Goal: Task Accomplishment & Management: Use online tool/utility

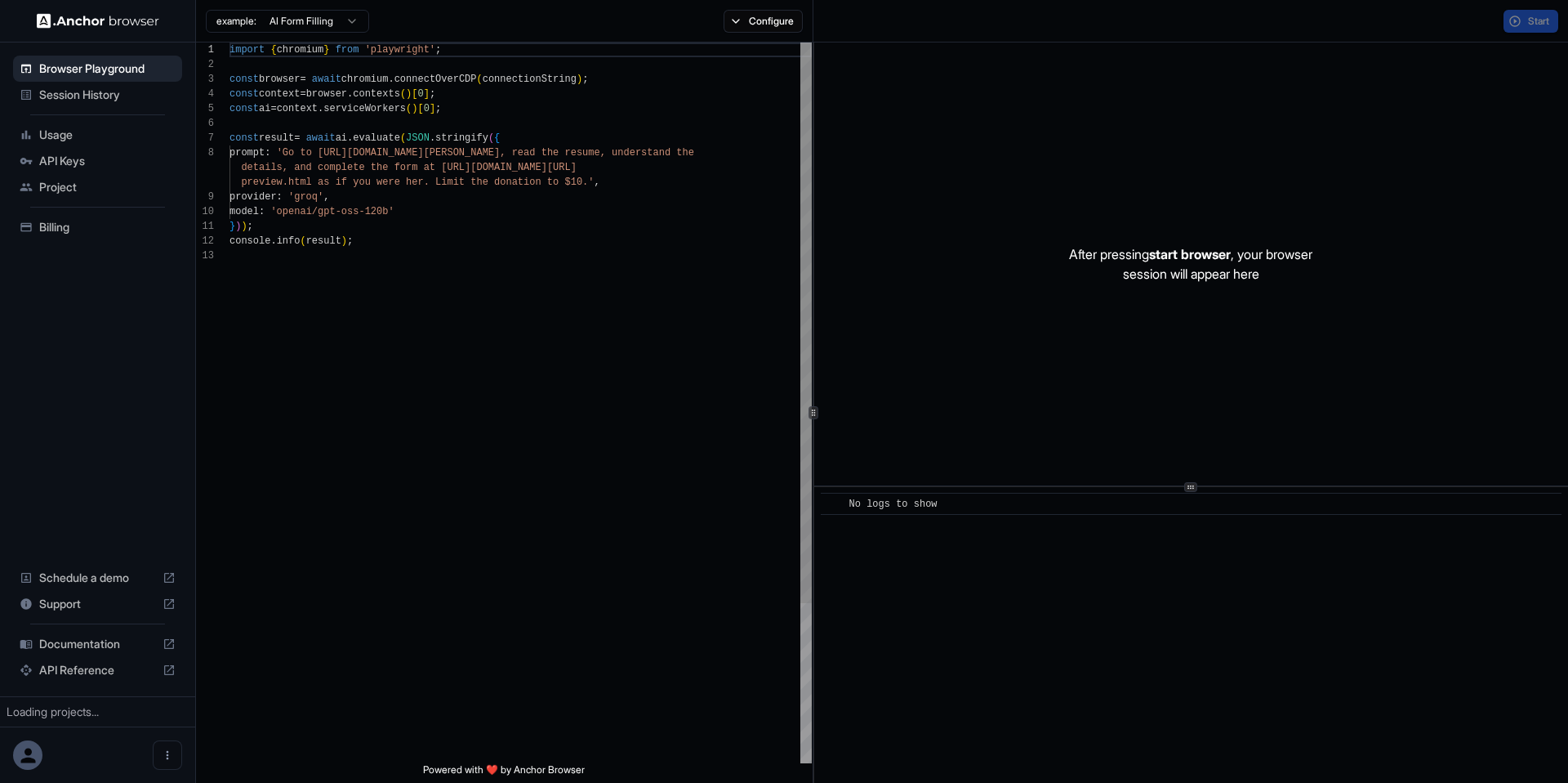
scroll to position [118, 0]
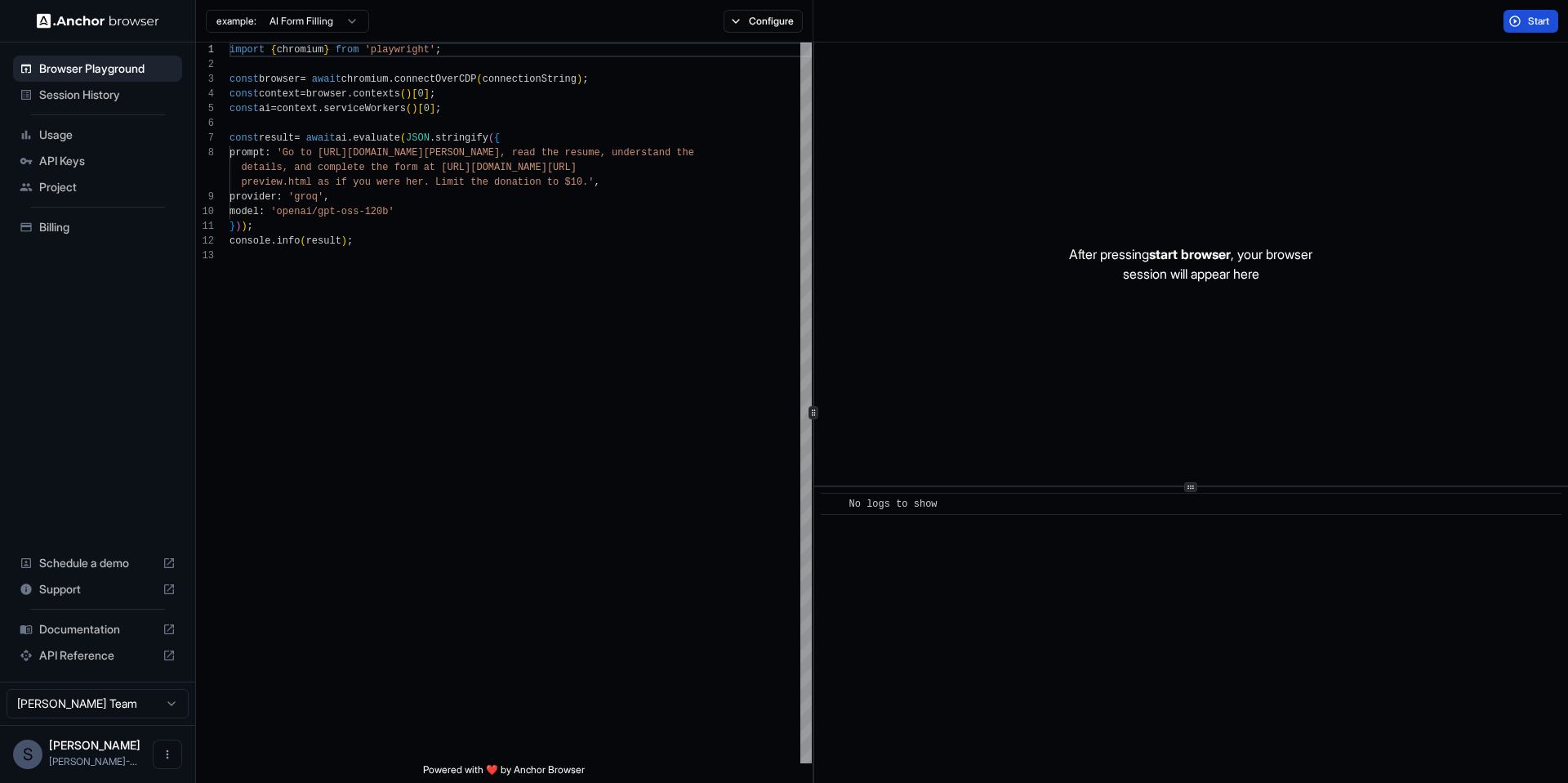
click at [1507, 21] on button "Start" at bounding box center [1531, 21] width 54 height 23
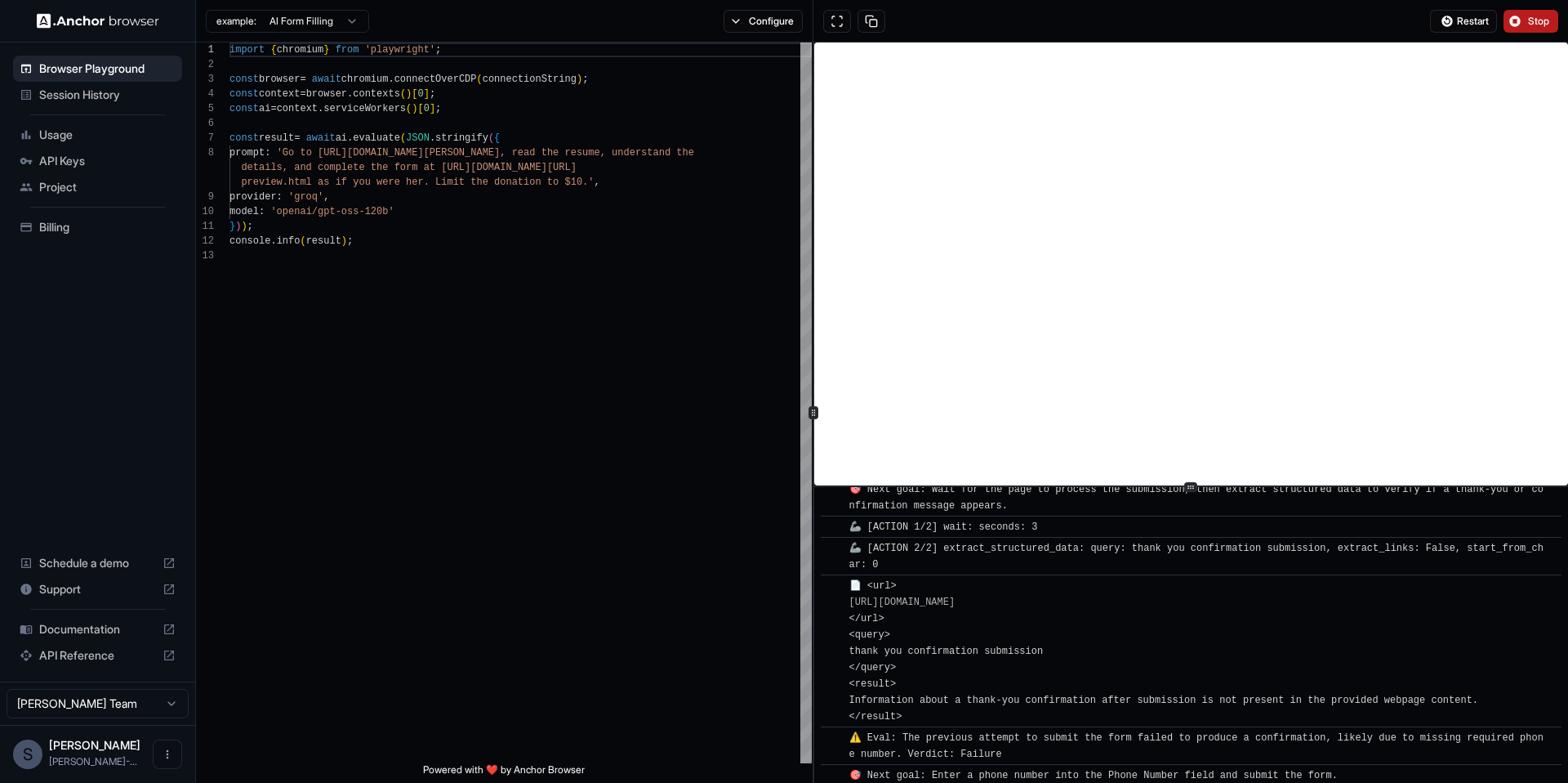
scroll to position [920, 0]
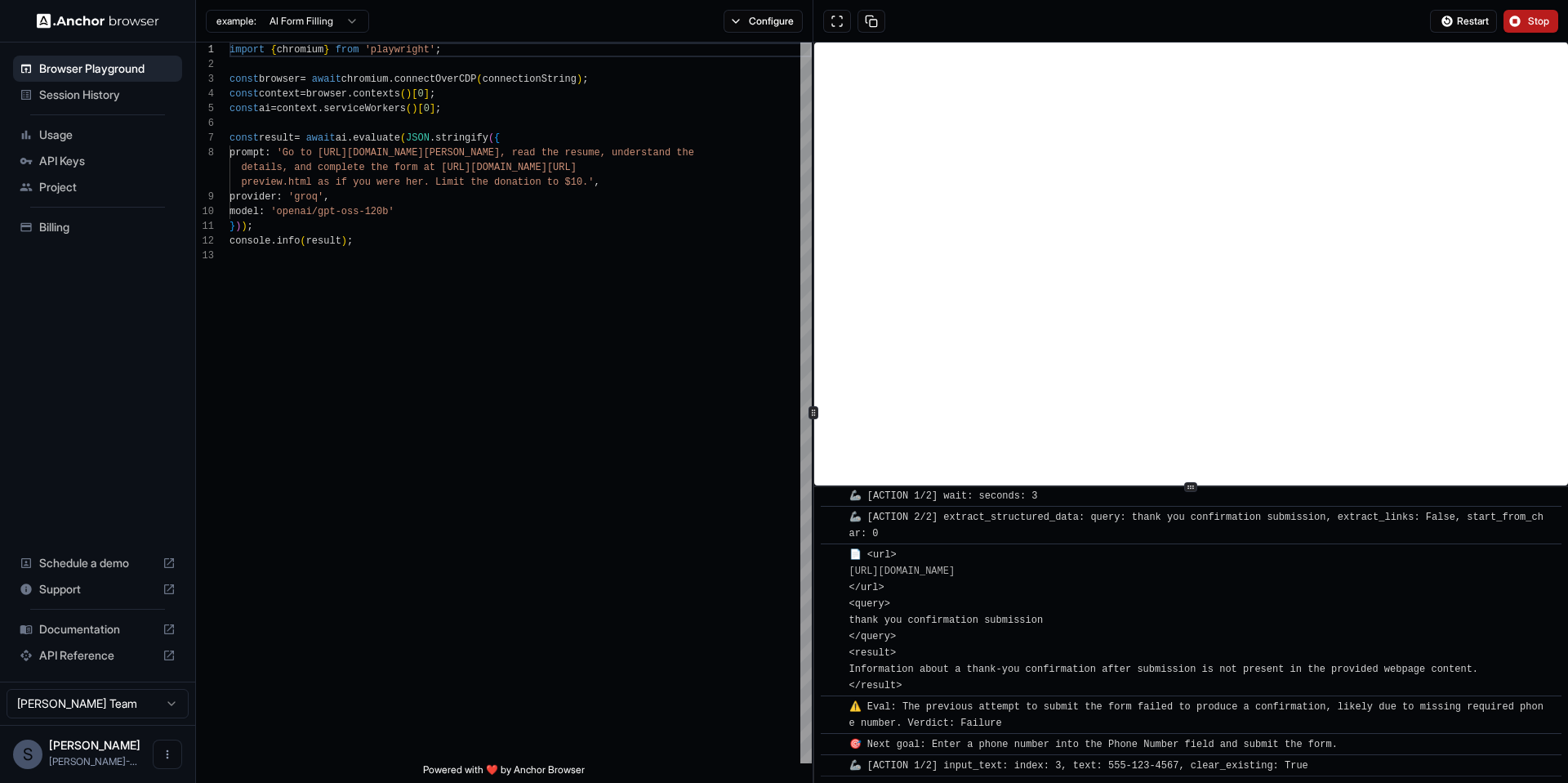
click at [1514, 18] on button "Stop" at bounding box center [1531, 21] width 54 height 23
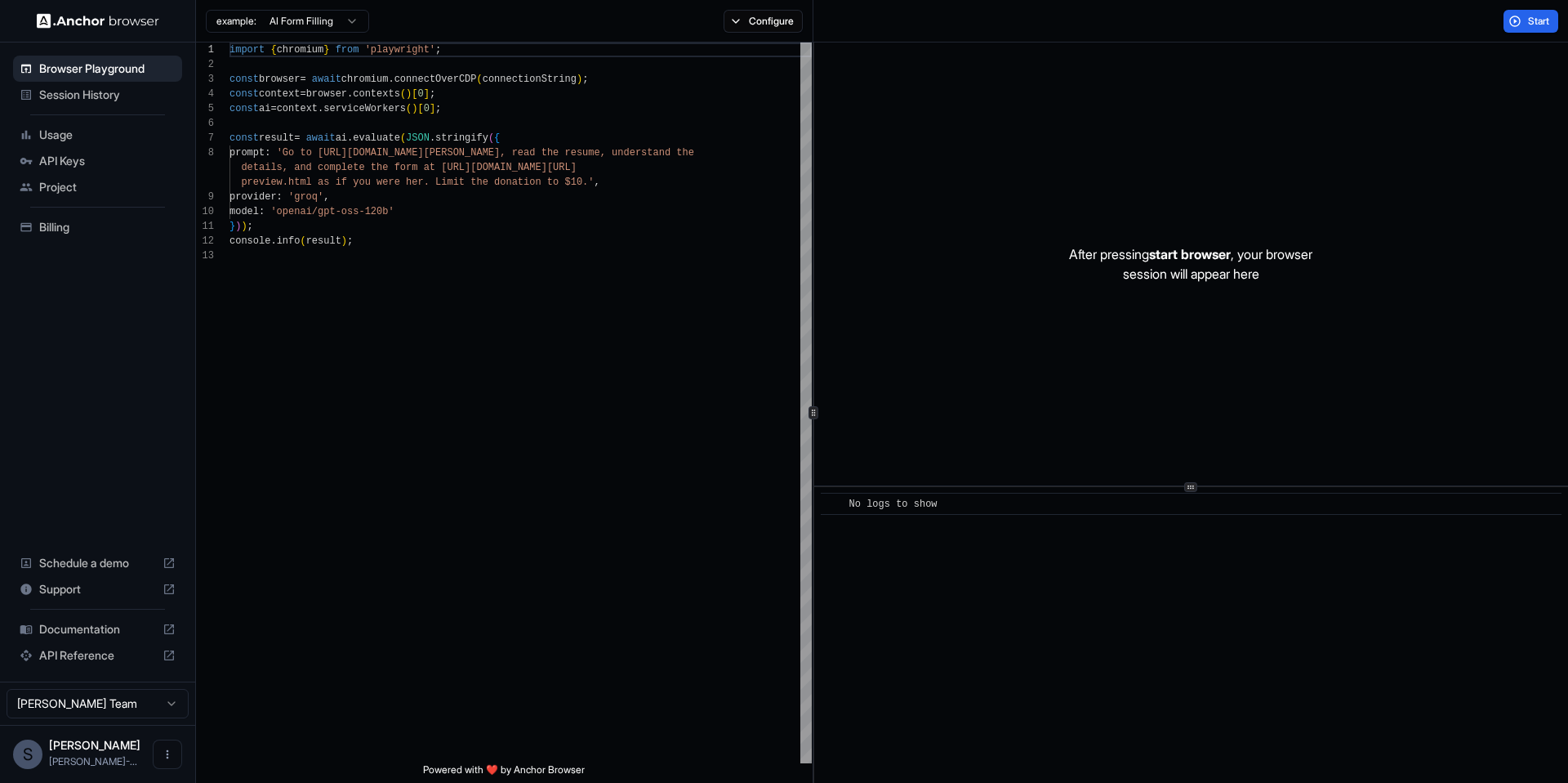
click at [132, 99] on span "Session History" at bounding box center [107, 94] width 136 height 16
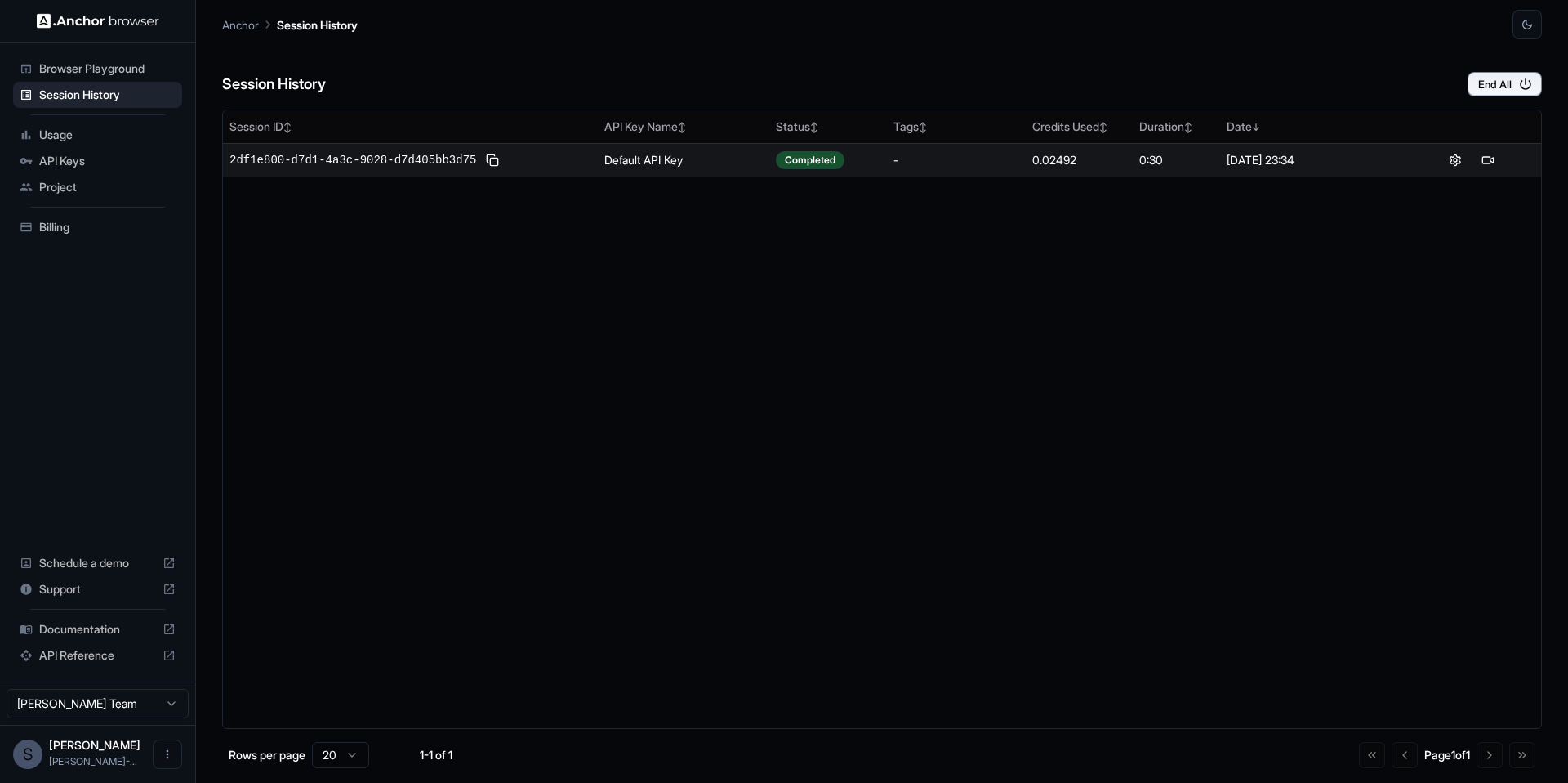
click at [468, 173] on td "2df1e800-d7d1-4a3c-9028-d7d405bb3d75" at bounding box center [410, 160] width 375 height 34
click at [474, 164] on span "2df1e800-d7d1-4a3c-9028-d7d405bb3d75" at bounding box center [353, 160] width 247 height 16
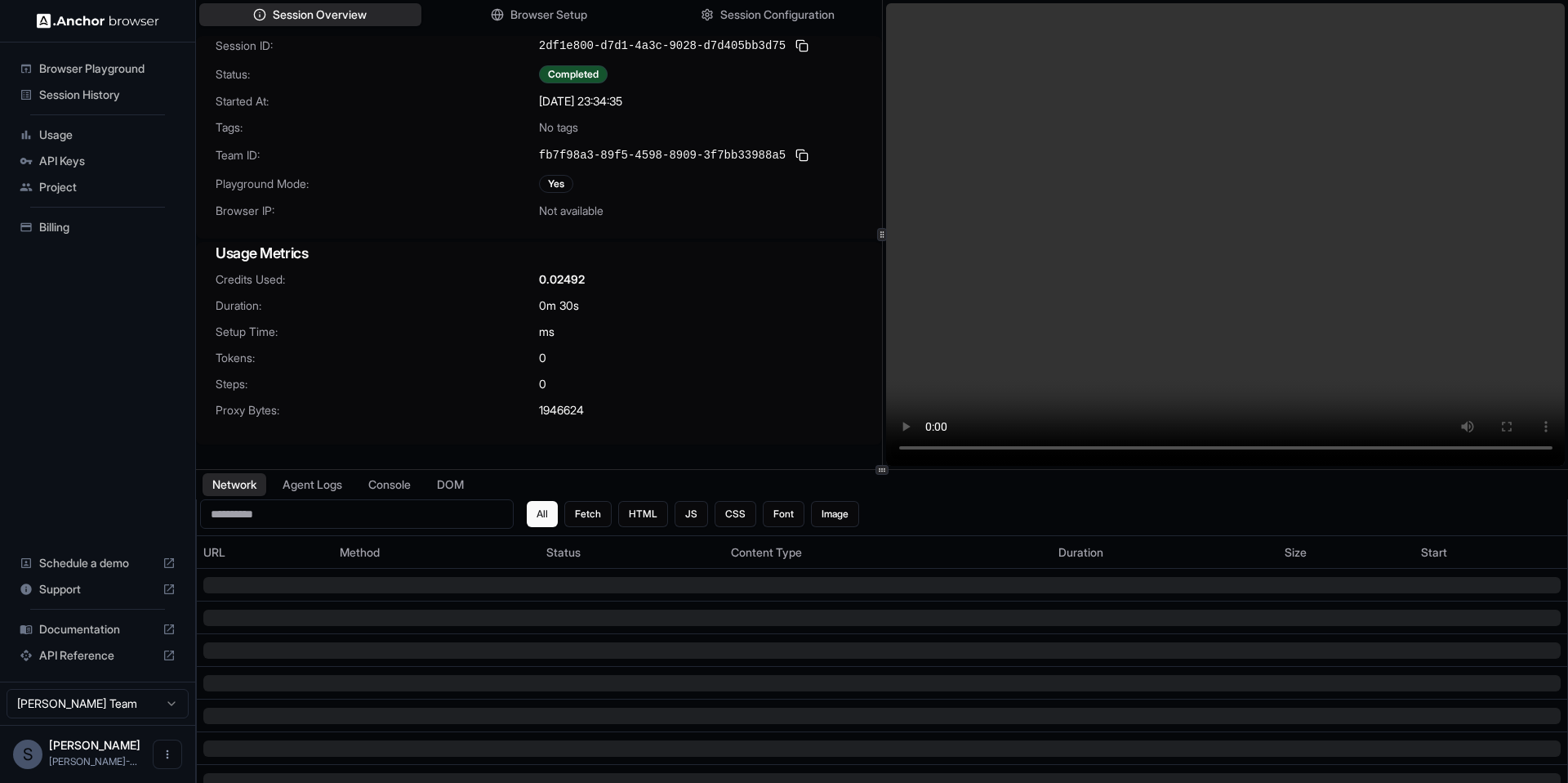
click at [102, 626] on span "Documentation" at bounding box center [97, 629] width 117 height 16
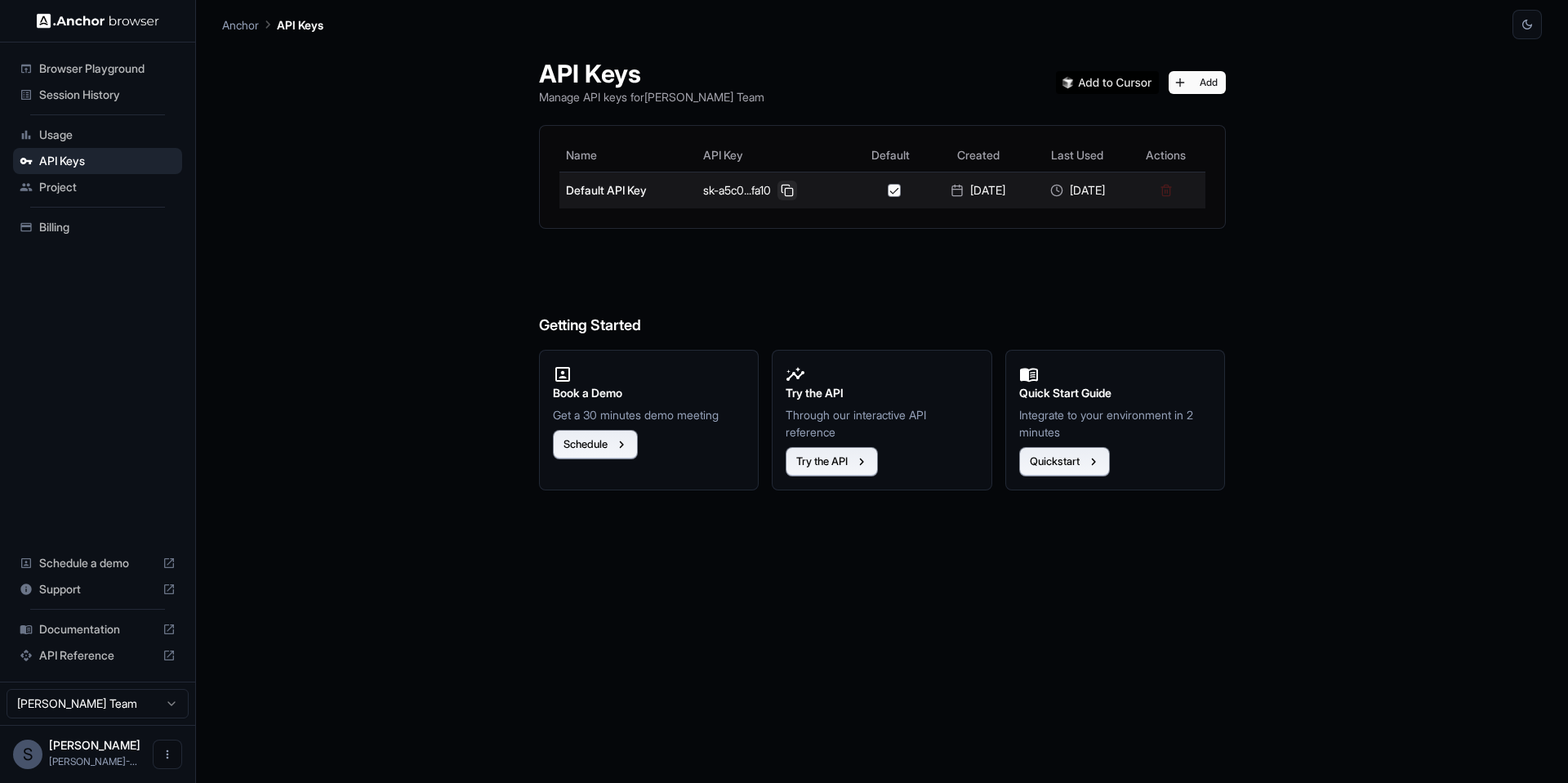
click at [777, 187] on button at bounding box center [787, 191] width 20 height 20
